Goal: Transaction & Acquisition: Purchase product/service

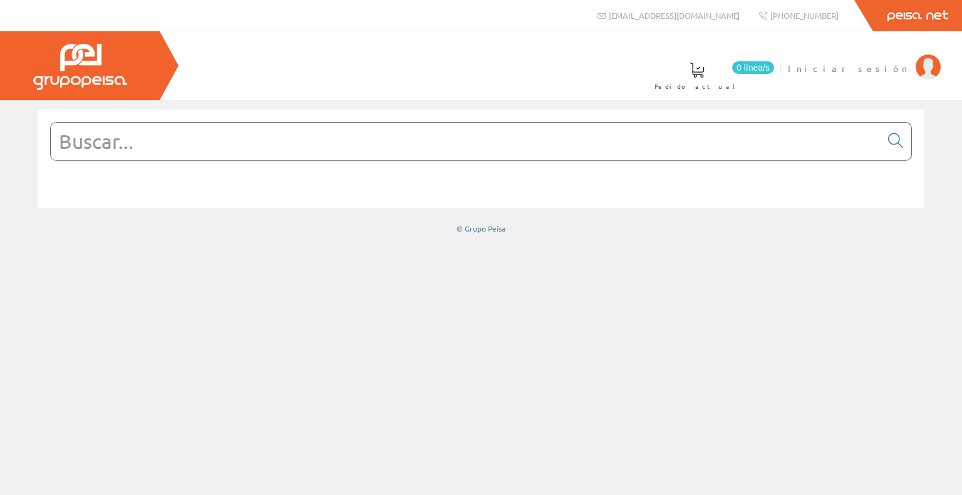
click at [889, 73] on span "Iniciar sesión" at bounding box center [849, 68] width 122 height 13
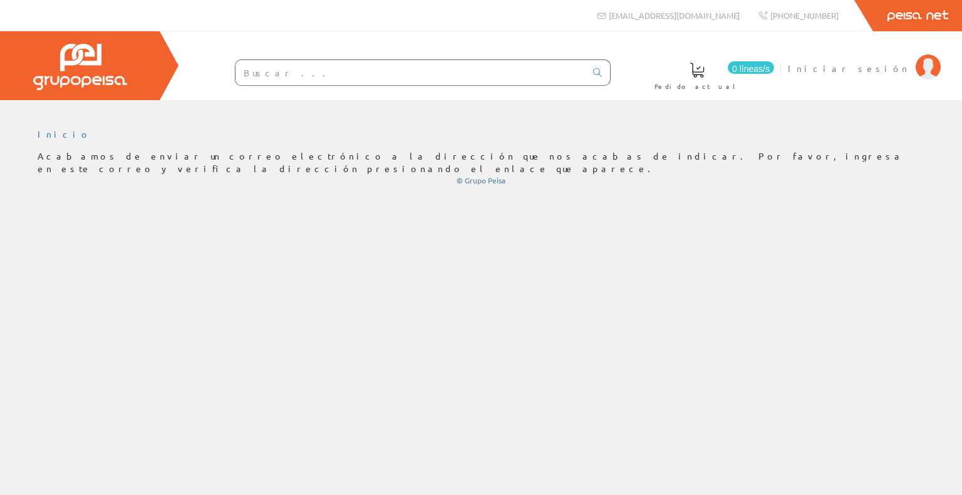
click at [883, 71] on font "Iniciar sesión" at bounding box center [849, 68] width 122 height 11
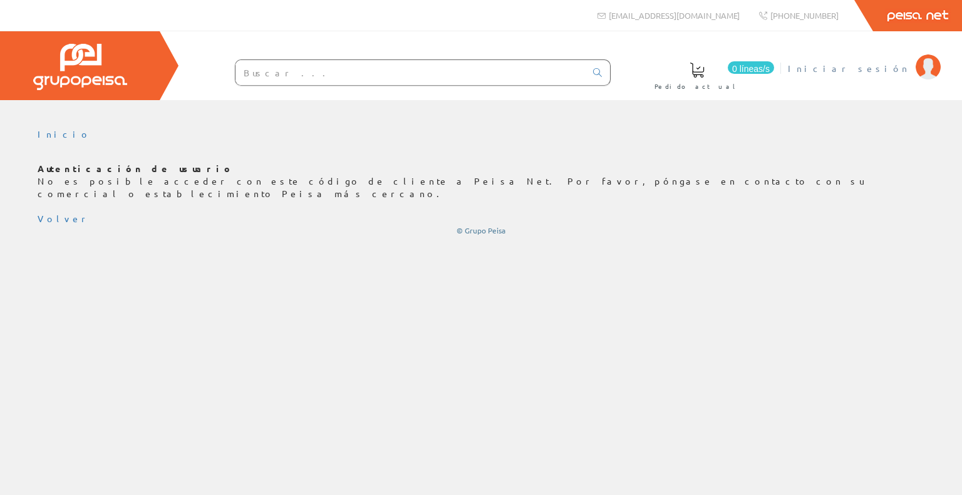
click at [876, 68] on font "Iniciar sesión" at bounding box center [849, 68] width 122 height 11
click at [886, 72] on font "Iniciar sesión" at bounding box center [849, 68] width 122 height 11
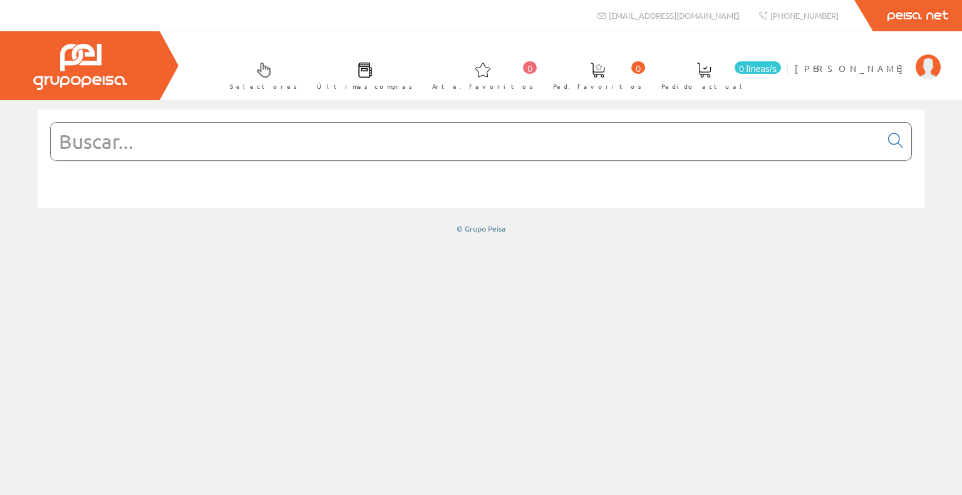
click at [271, 76] on span at bounding box center [263, 70] width 15 height 15
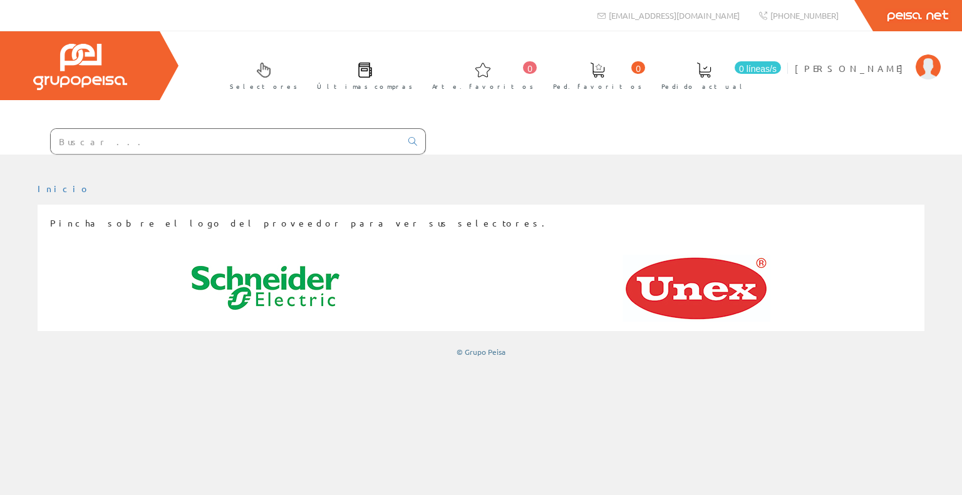
click at [271, 72] on span at bounding box center [263, 70] width 15 height 15
click at [413, 81] on span "Últimas compras" at bounding box center [365, 86] width 96 height 13
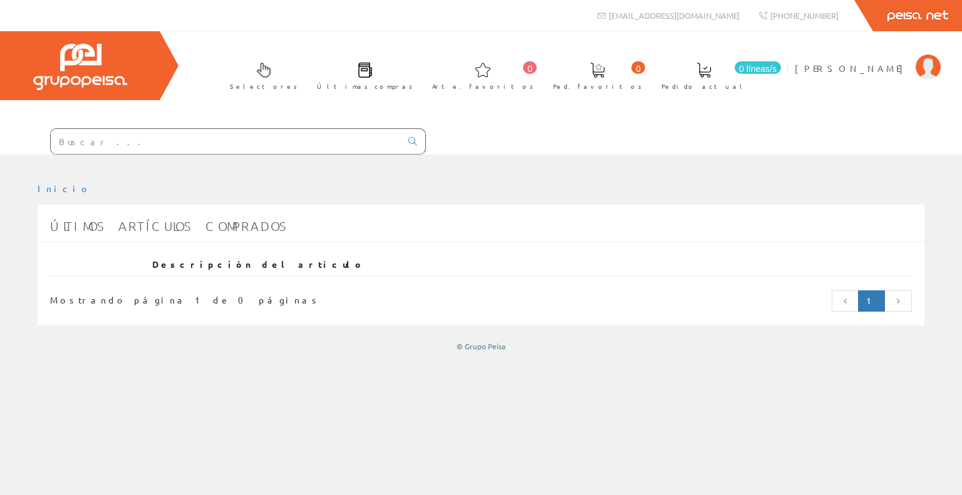
click at [341, 137] on input "text" at bounding box center [226, 141] width 350 height 25
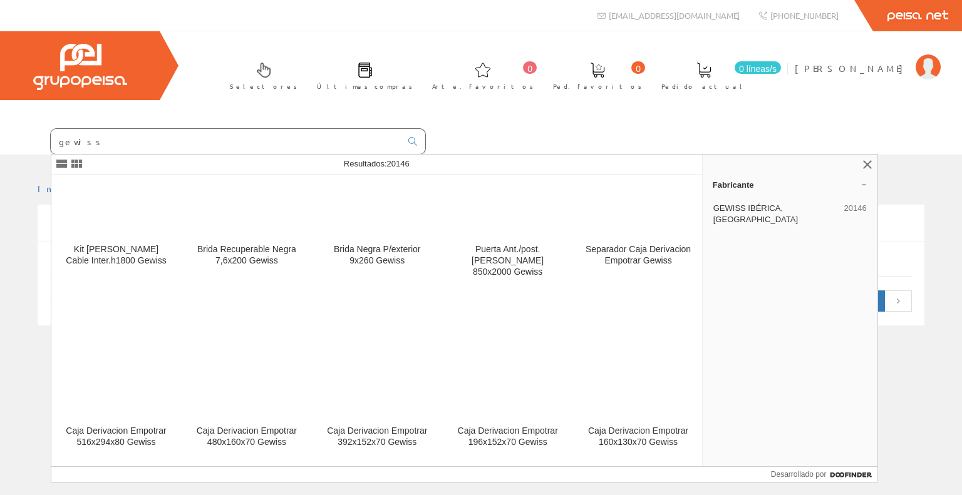
scroll to position [10459, 0]
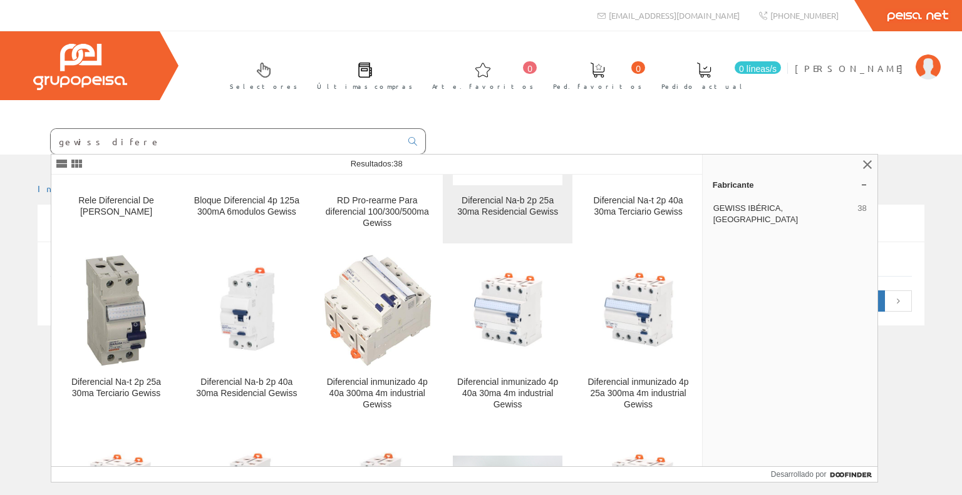
scroll to position [125, 0]
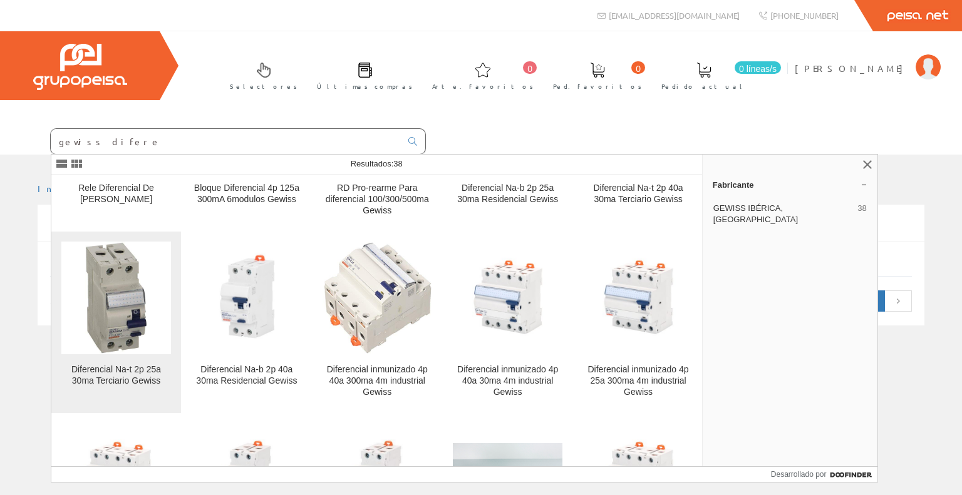
type input "gewiss difere"
click at [132, 317] on img at bounding box center [116, 298] width 63 height 113
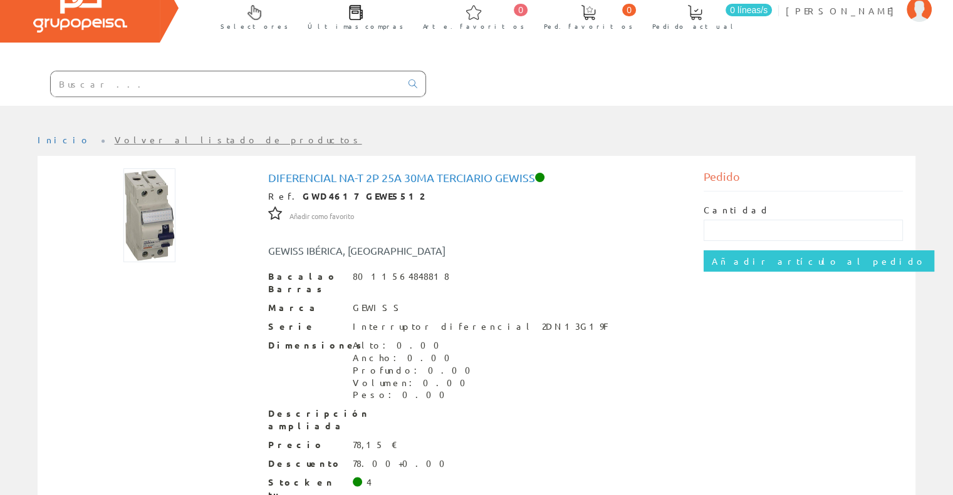
scroll to position [123, 0]
